Goal: Information Seeking & Learning: Find specific page/section

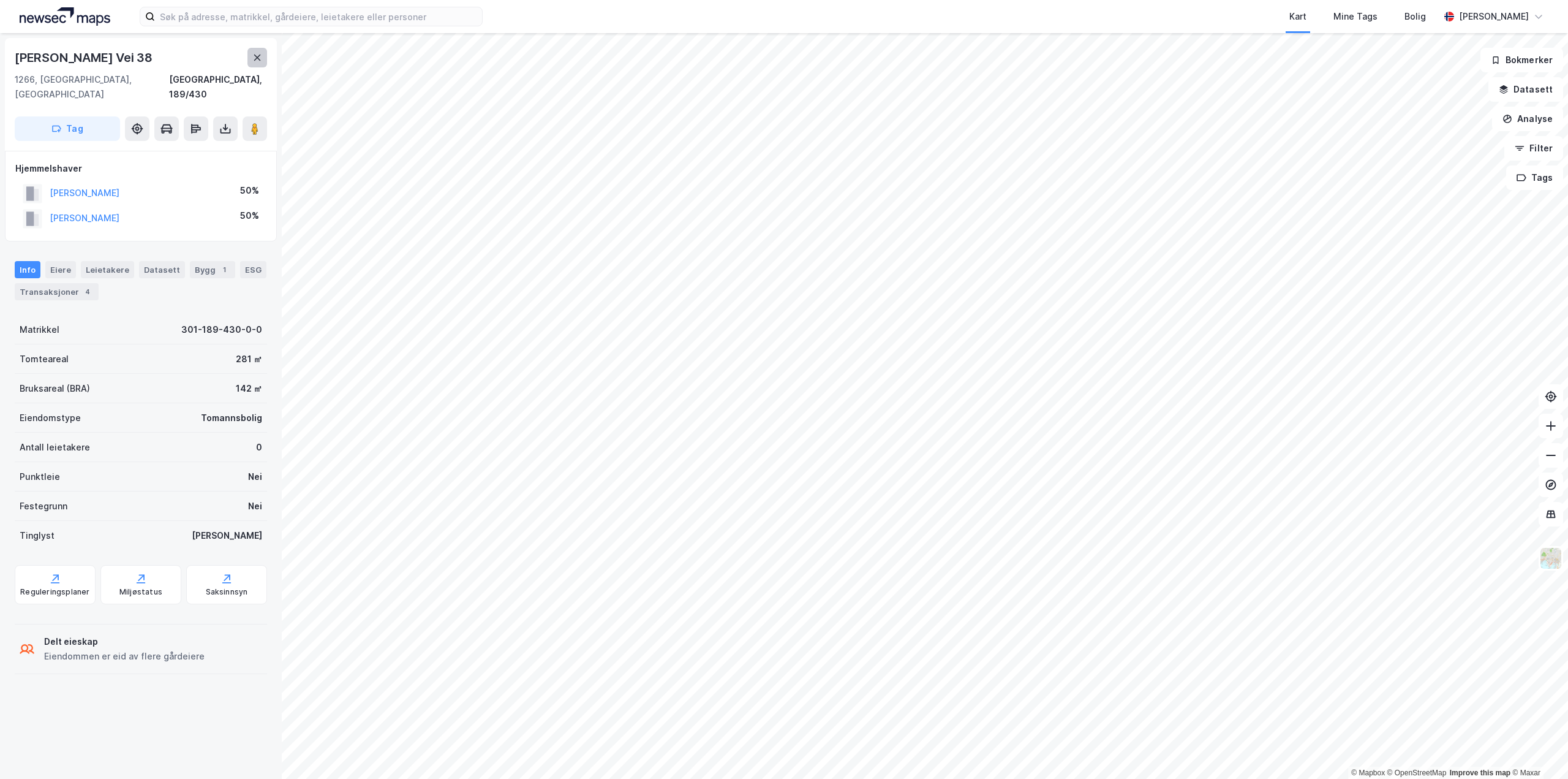
click at [259, 63] on button at bounding box center [257, 57] width 20 height 20
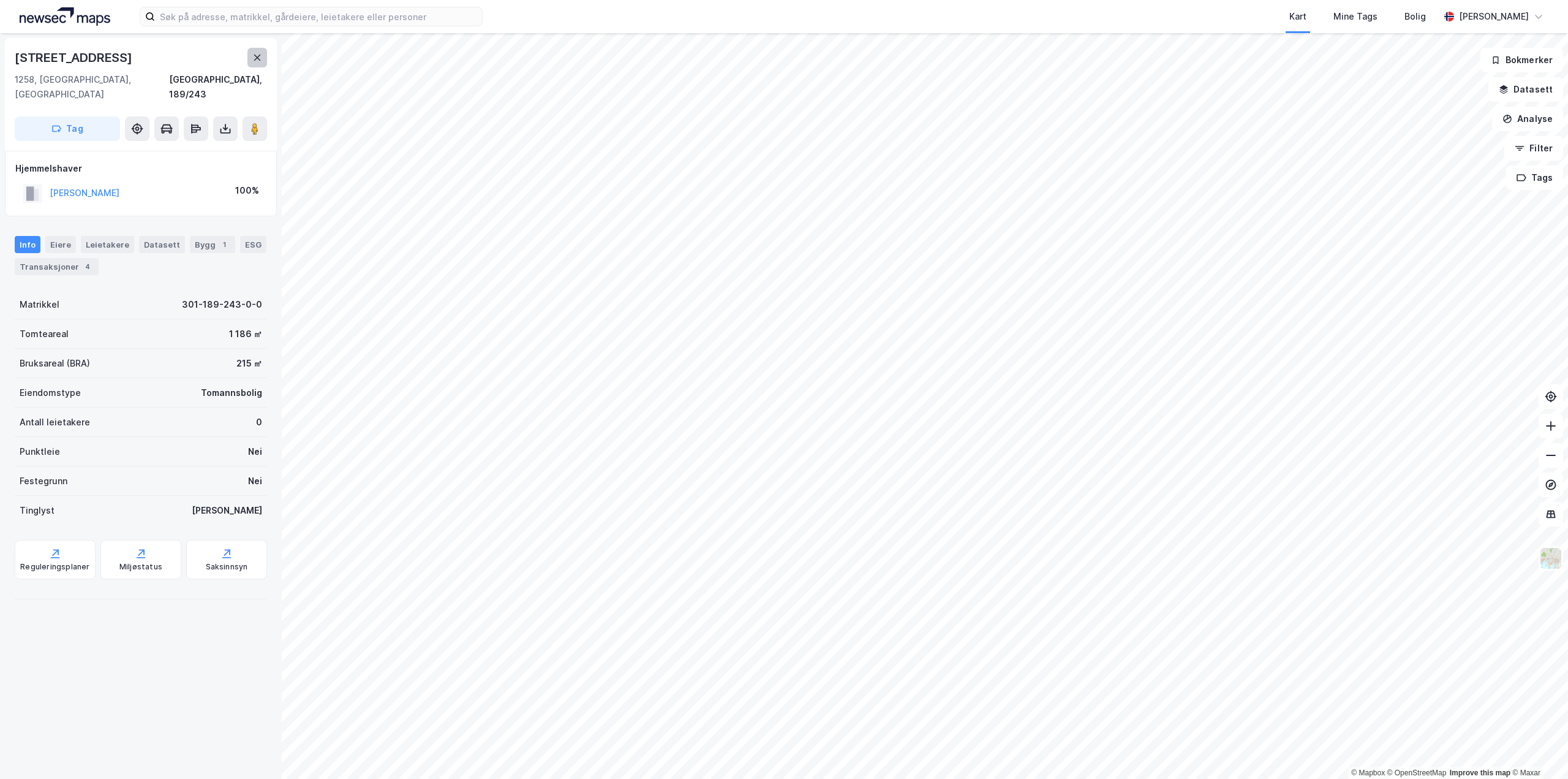
click at [249, 53] on button at bounding box center [257, 57] width 20 height 20
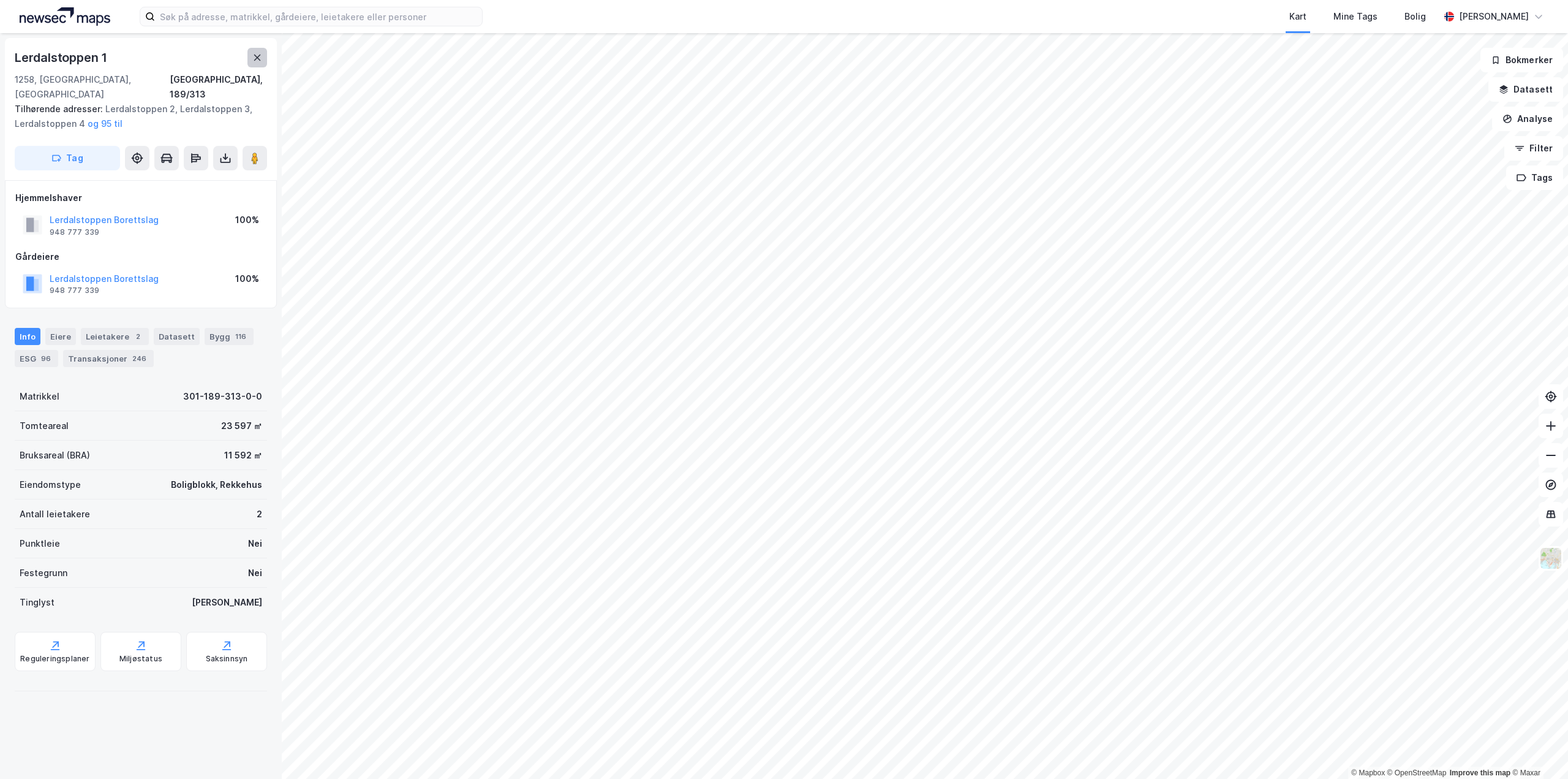
click at [256, 57] on icon at bounding box center [257, 57] width 7 height 6
click at [259, 57] on icon at bounding box center [256, 57] width 9 height 9
click at [62, 328] on div "Eiere" at bounding box center [60, 336] width 31 height 17
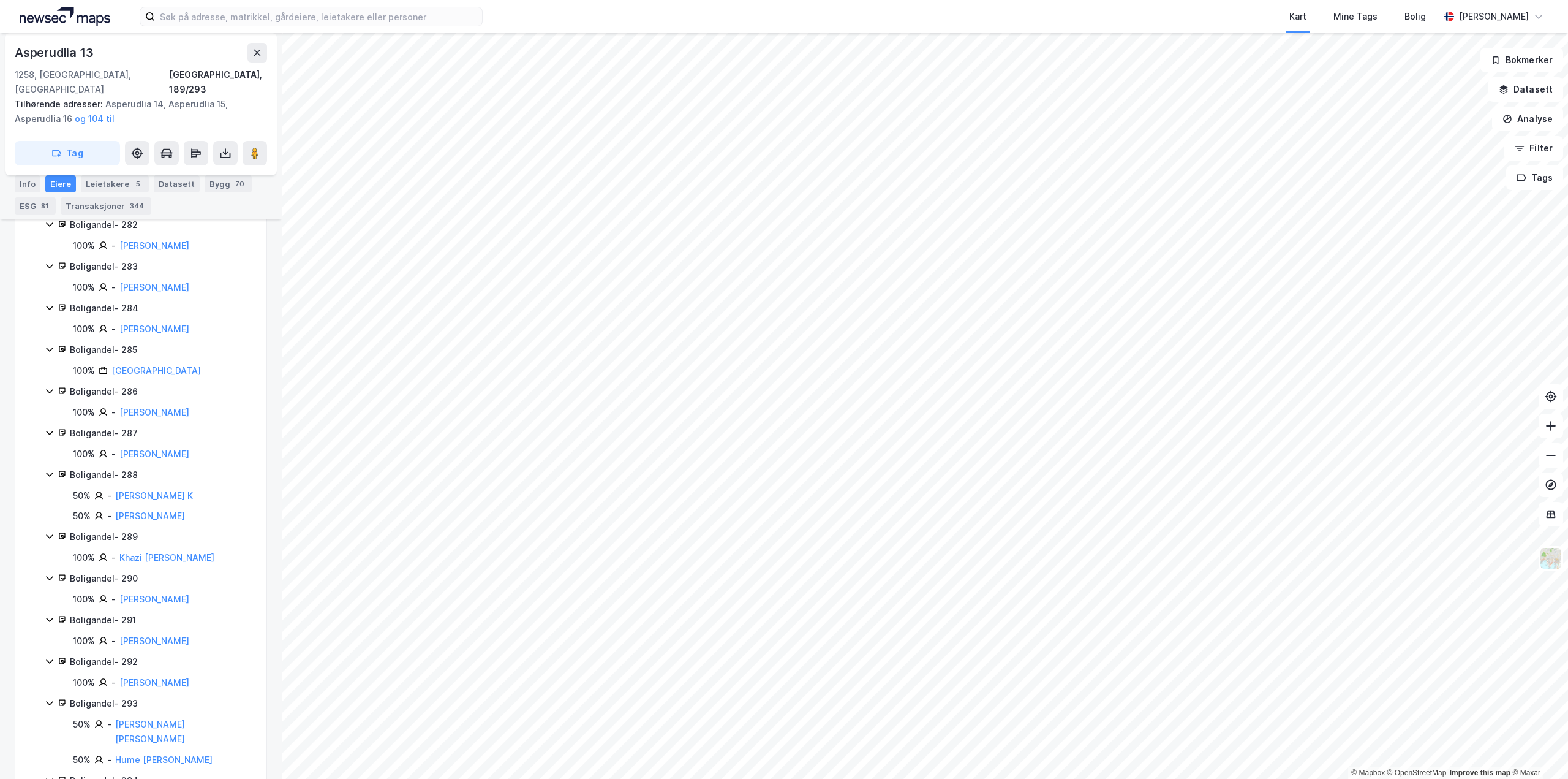
scroll to position [5243, 0]
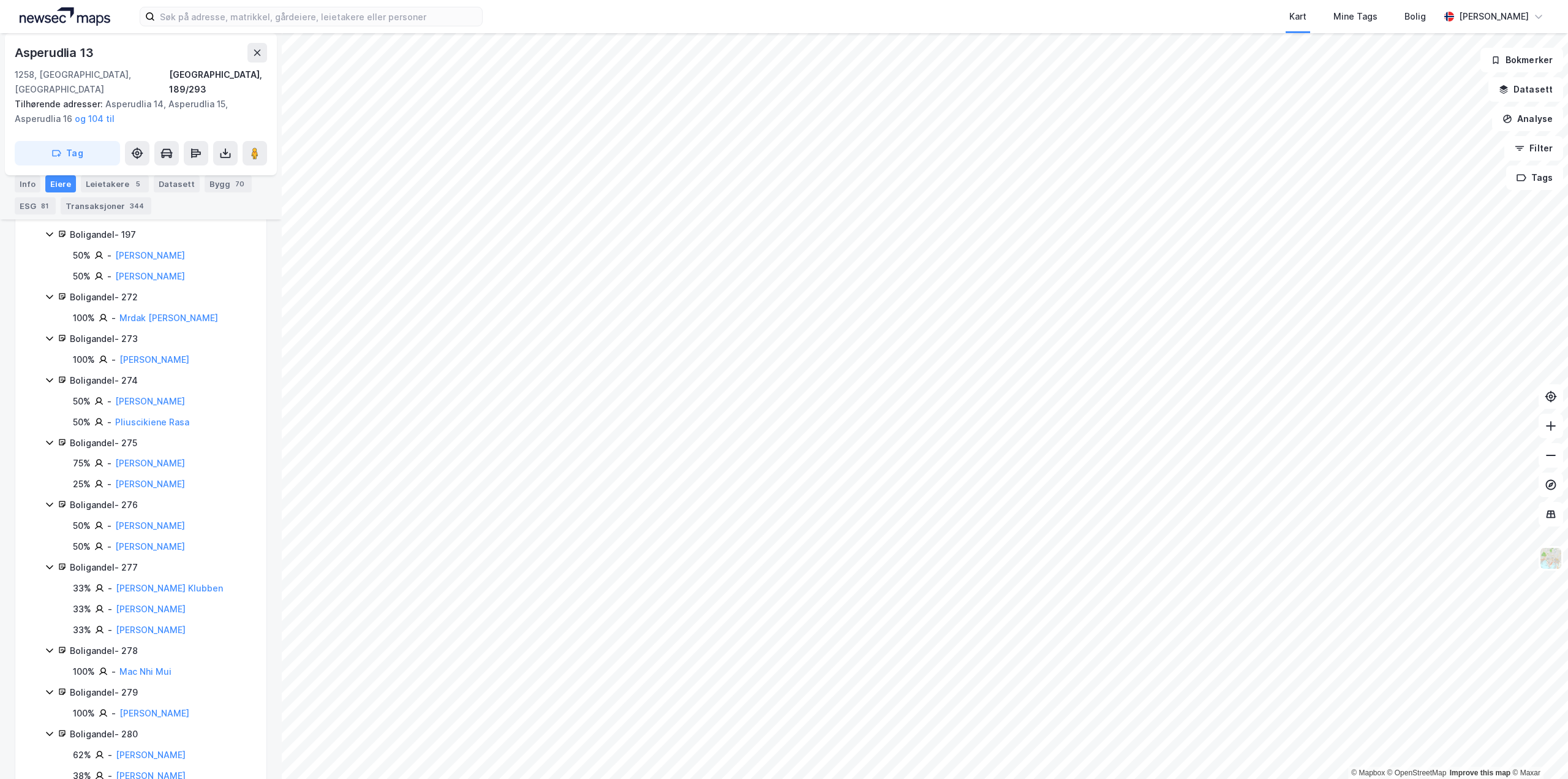
click at [262, 39] on div "Asperudlia 13 1258, [GEOGRAPHIC_DATA], [GEOGRAPHIC_DATA], 189/293 Tilhørende ad…" at bounding box center [141, 105] width 272 height 142
click at [260, 44] on button at bounding box center [257, 52] width 20 height 20
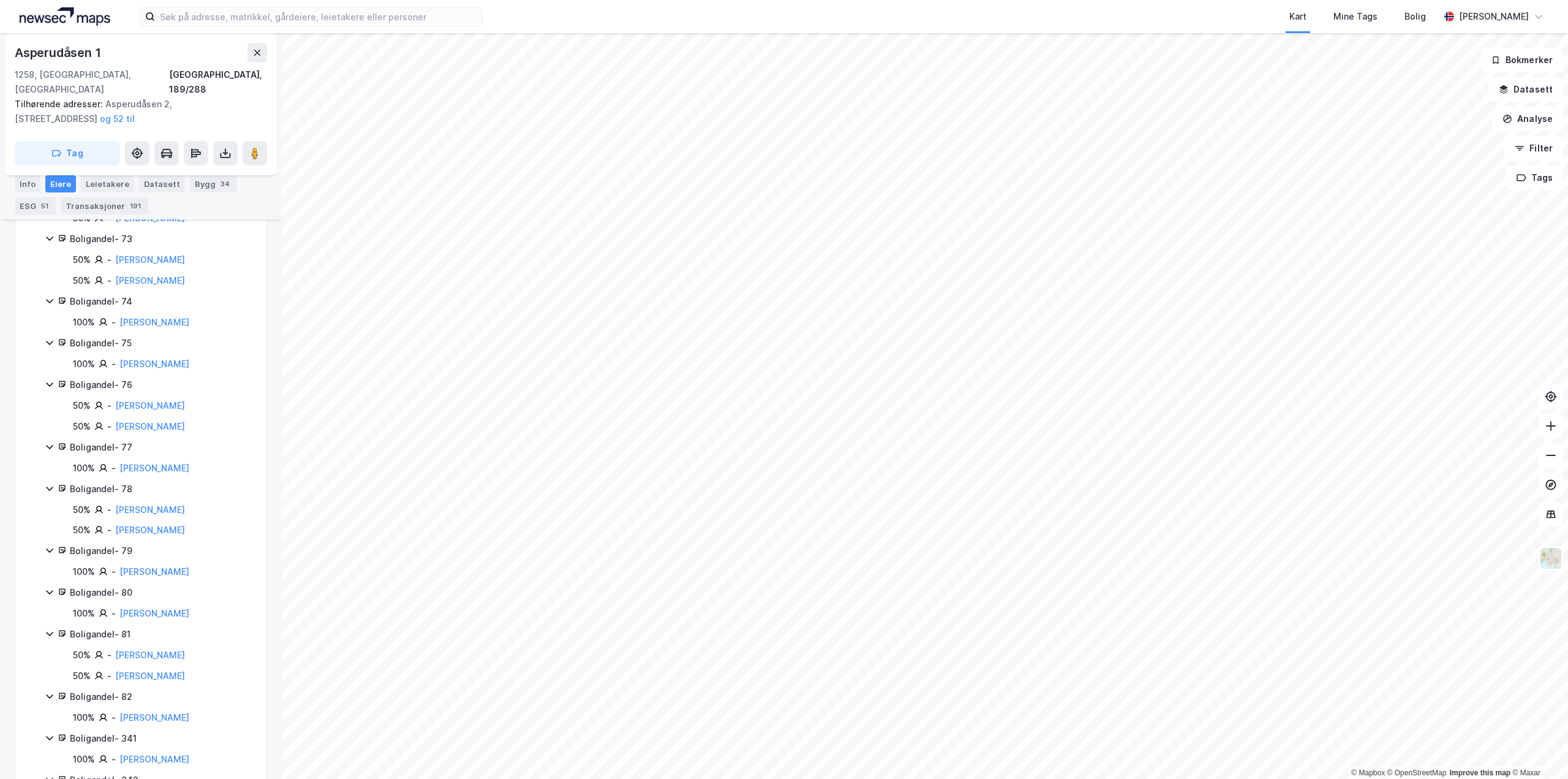
scroll to position [3846, 0]
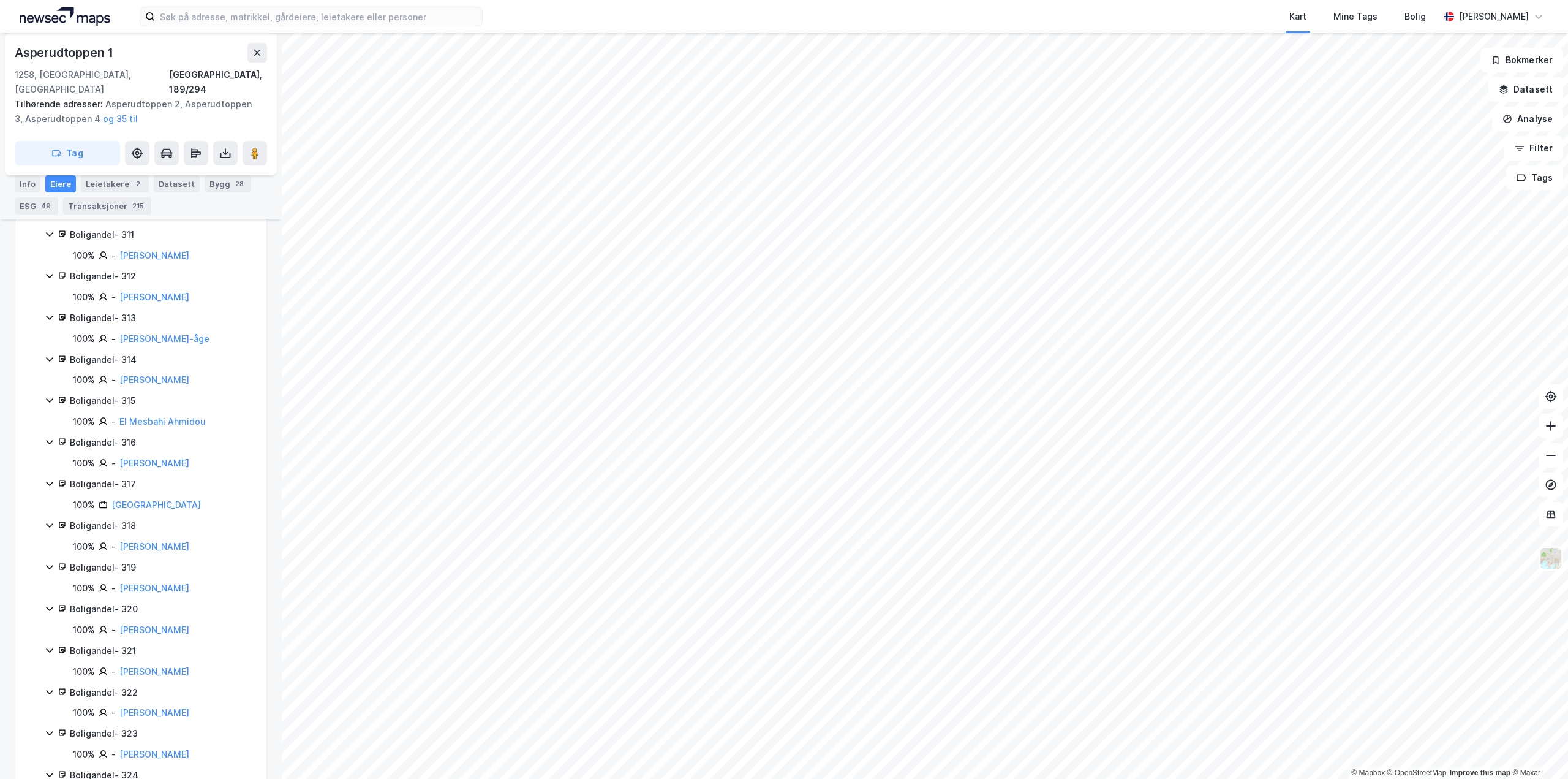
scroll to position [4386, 0]
click at [259, 42] on div "Asperudtoppen [GEOGRAPHIC_DATA], 189/294 Tilhørende adresser: Asperudtoppen 2, …" at bounding box center [141, 105] width 272 height 142
click at [258, 51] on icon at bounding box center [256, 52] width 9 height 9
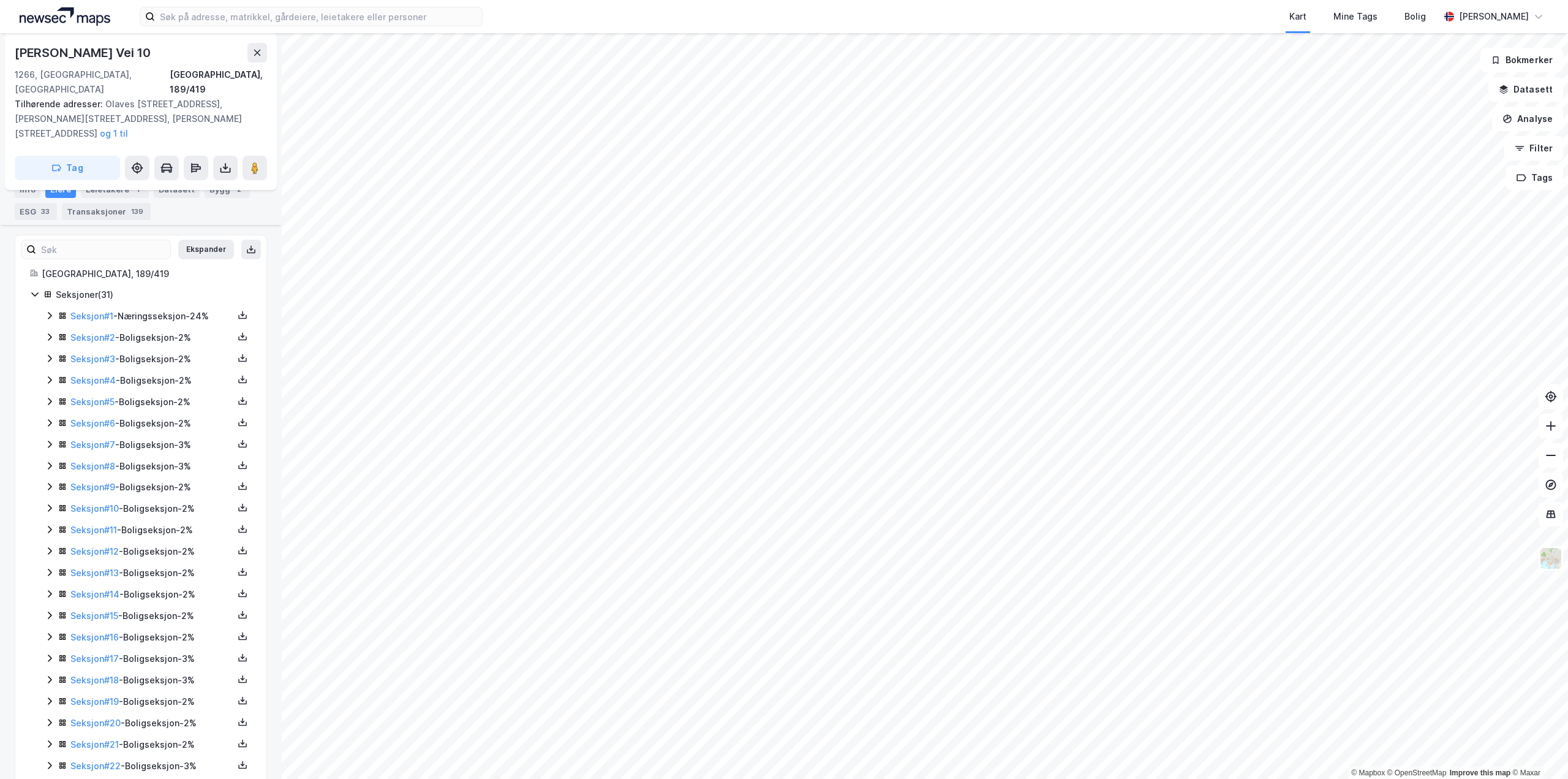
scroll to position [229, 0]
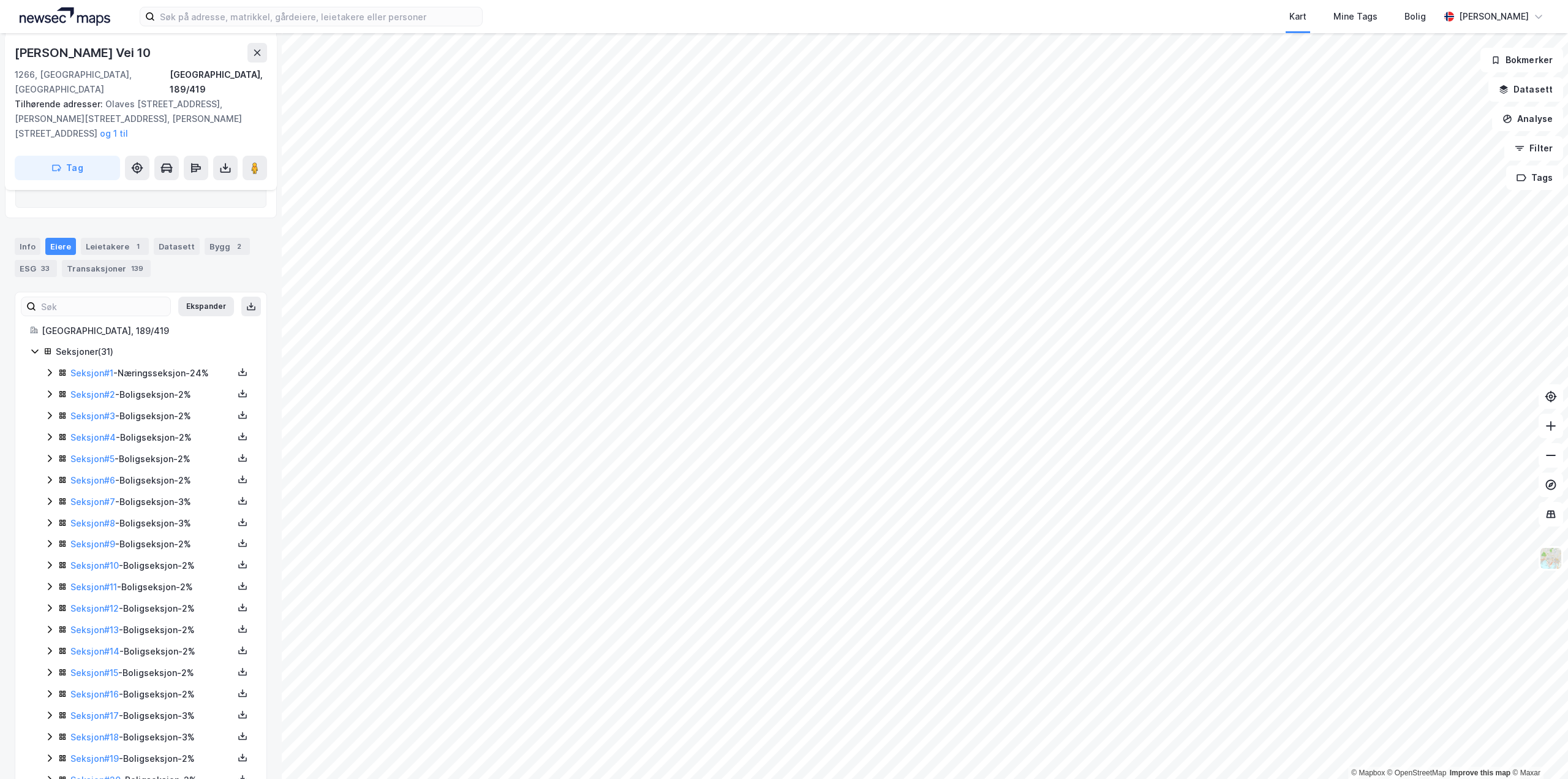
click at [57, 366] on div "Seksjon # 1 - Næringsseksjon - 24%" at bounding box center [148, 373] width 207 height 15
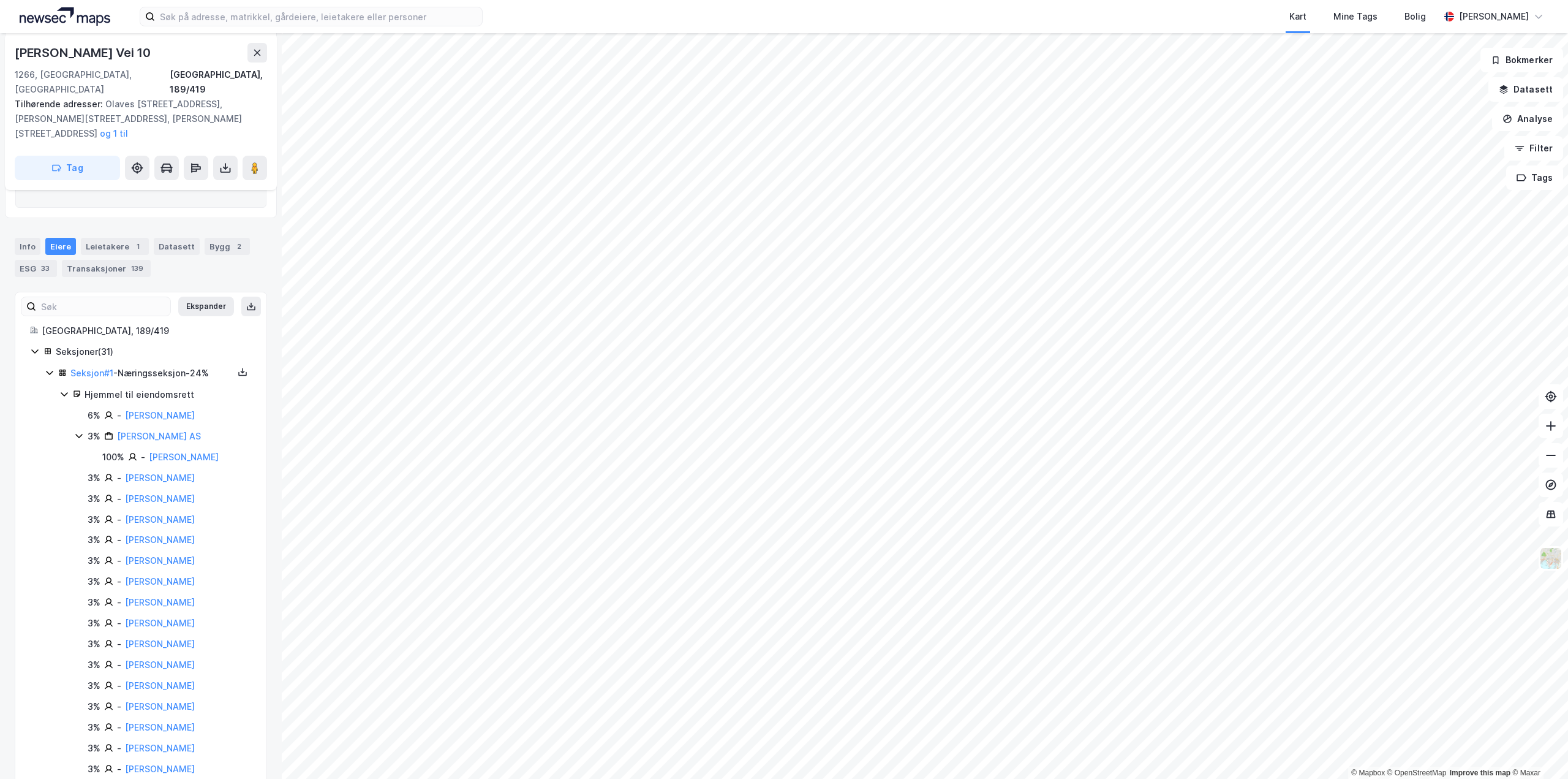
click at [53, 368] on icon at bounding box center [49, 372] width 9 height 9
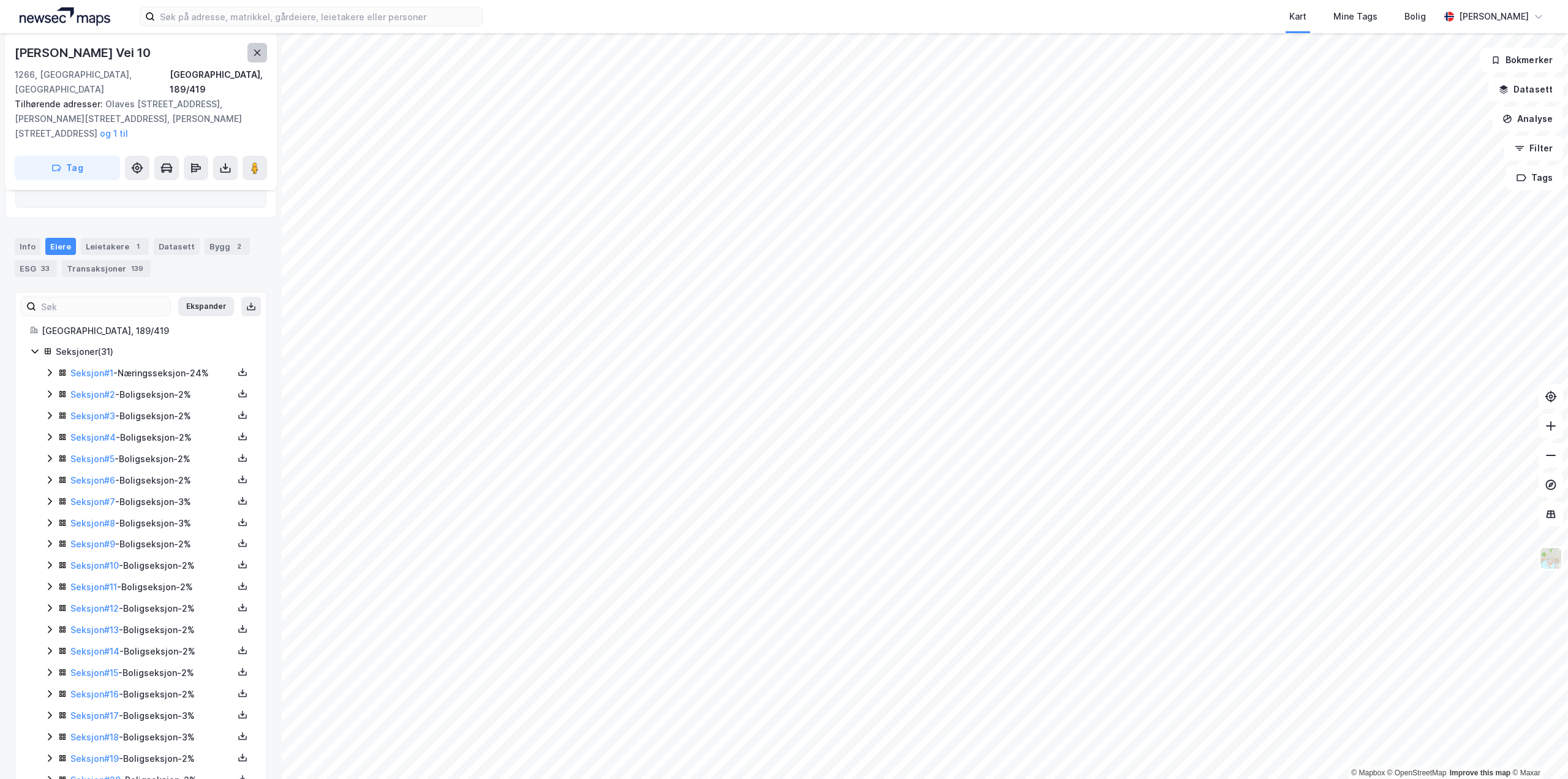
click at [248, 60] on button at bounding box center [257, 52] width 20 height 20
